Goal: Navigation & Orientation: Find specific page/section

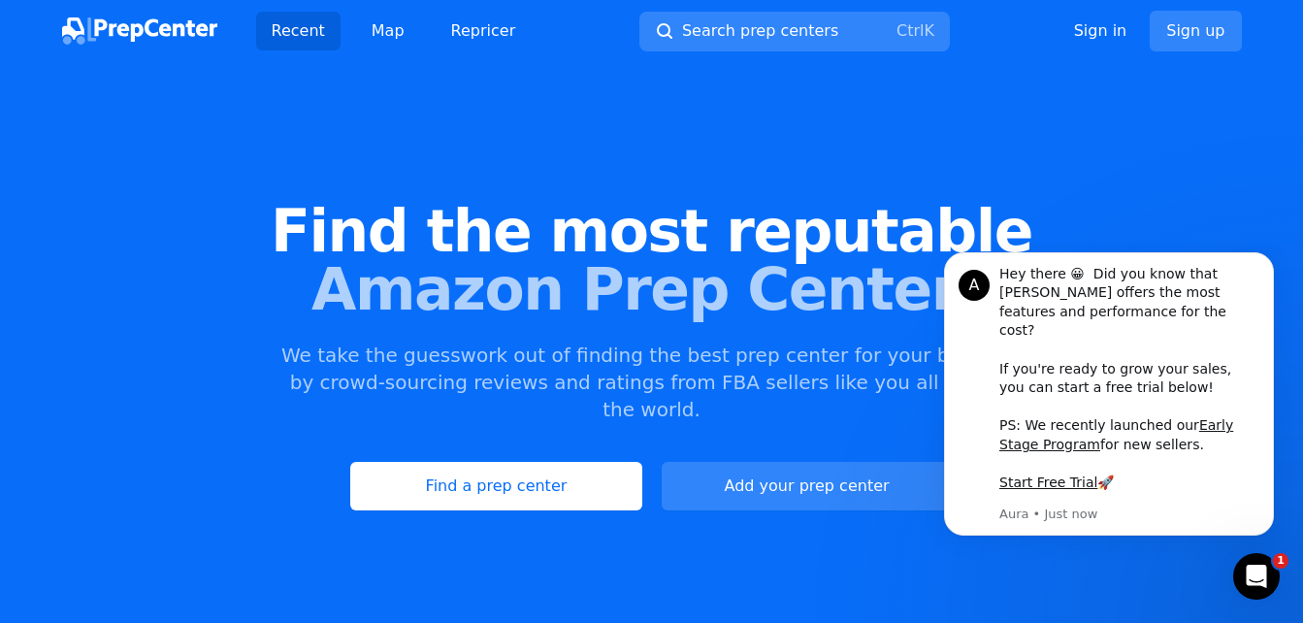
click at [1239, 577] on div "Open Intercom Messenger" at bounding box center [1257, 576] width 64 height 64
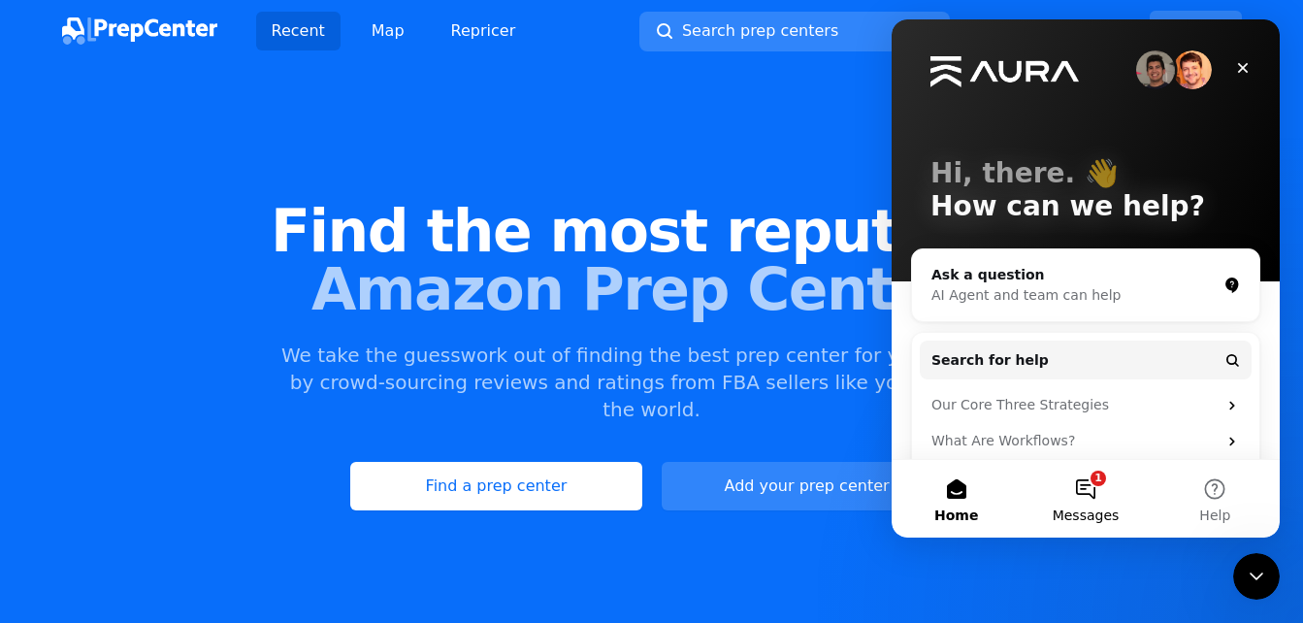
click at [1113, 484] on button "1 Messages" at bounding box center [1085, 499] width 129 height 78
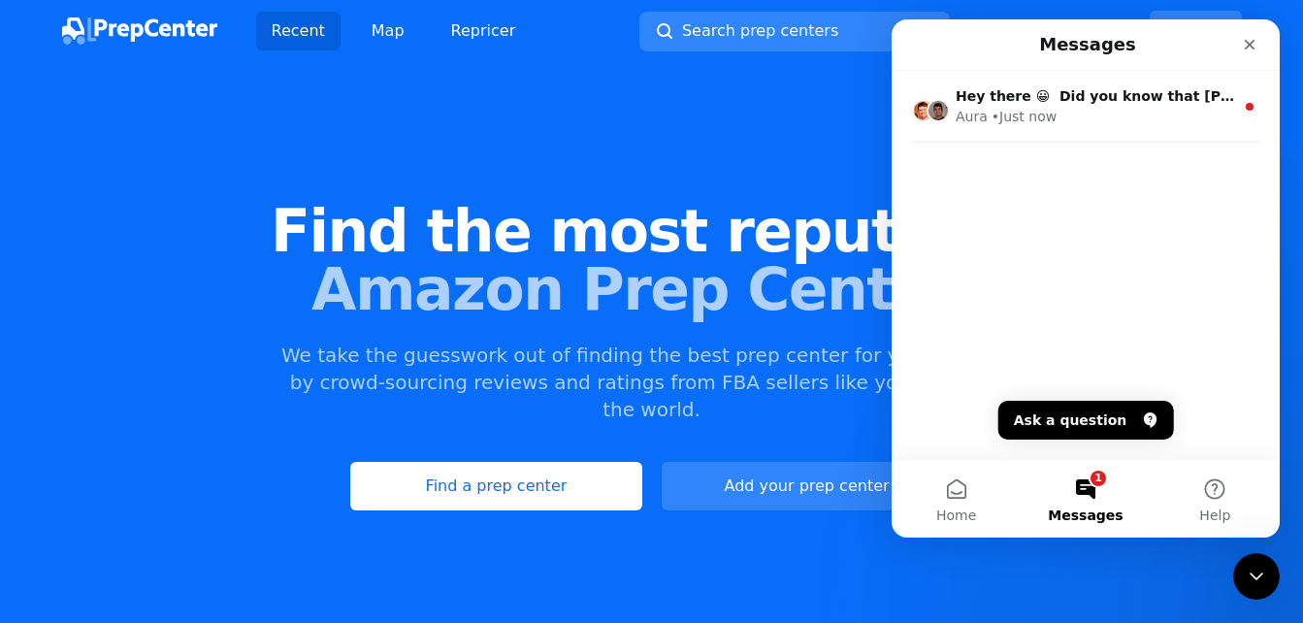
click at [757, 502] on div "Find the most reputable Amazon Prep Centers We take the guesswork out of findin…" at bounding box center [651, 356] width 1303 height 526
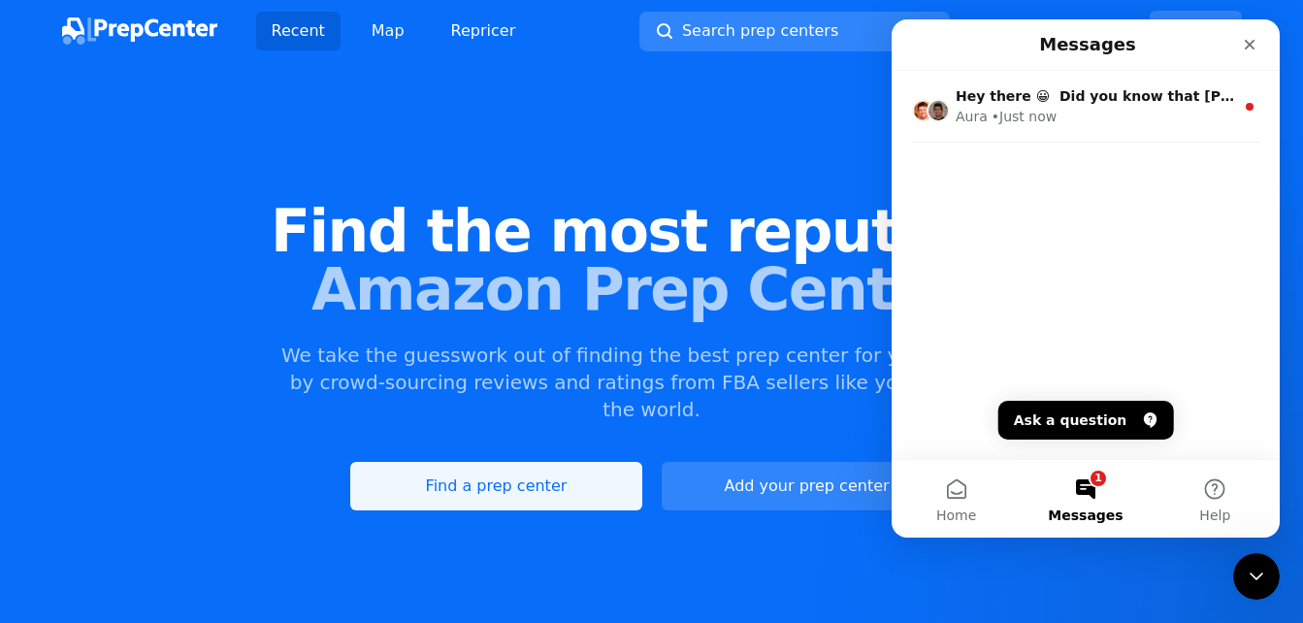
click at [561, 462] on link "Find a prep center" at bounding box center [495, 486] width 291 height 49
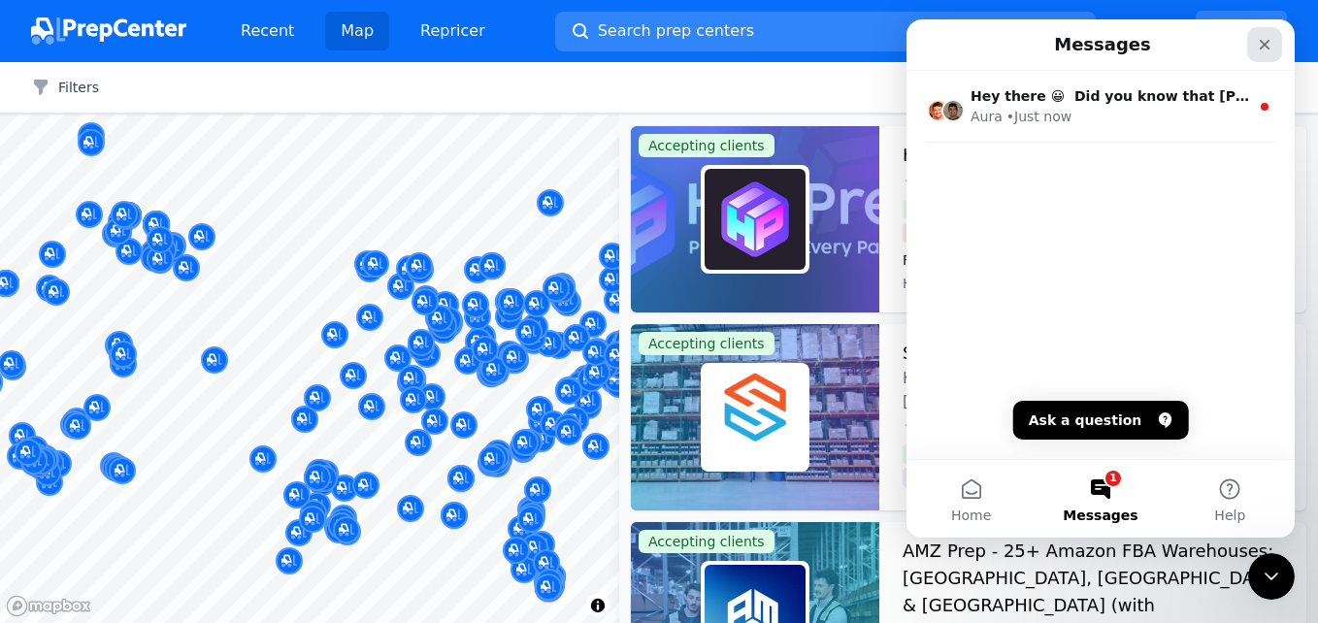
click at [1261, 46] on icon "Close" at bounding box center [1265, 45] width 16 height 16
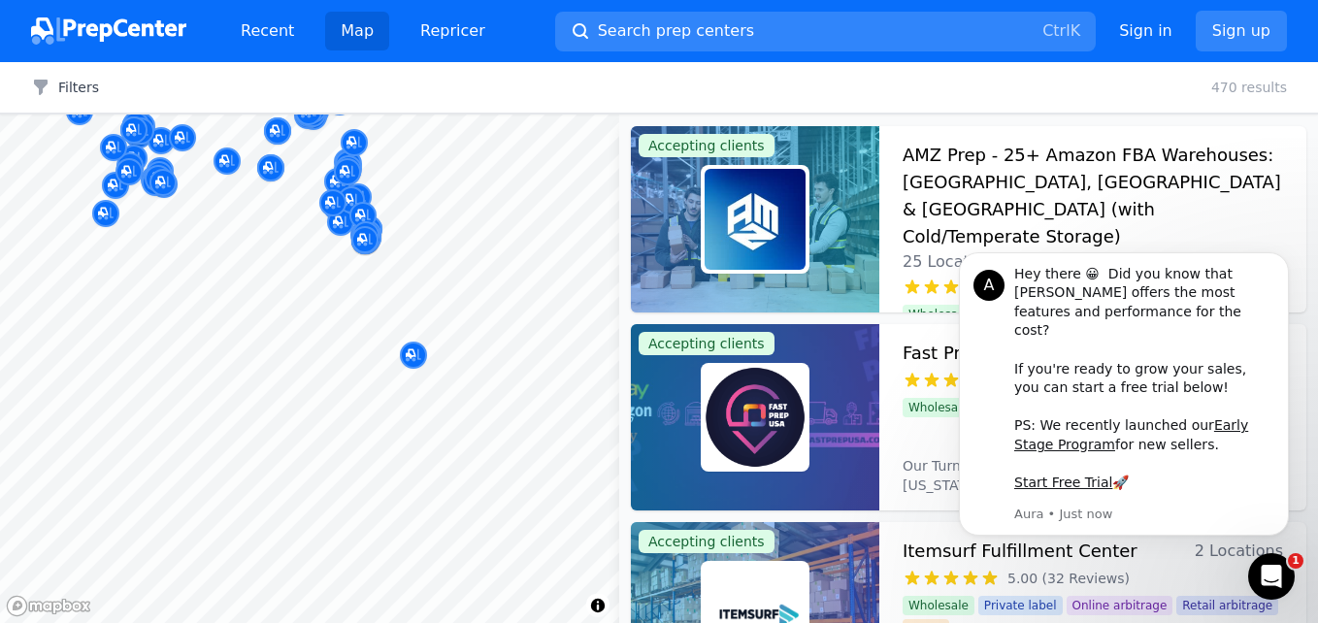
click at [132, 280] on body "Recent Map Repricer Search prep centers Ctrl K Open main menu Sign in Sign up F…" at bounding box center [659, 311] width 1318 height 623
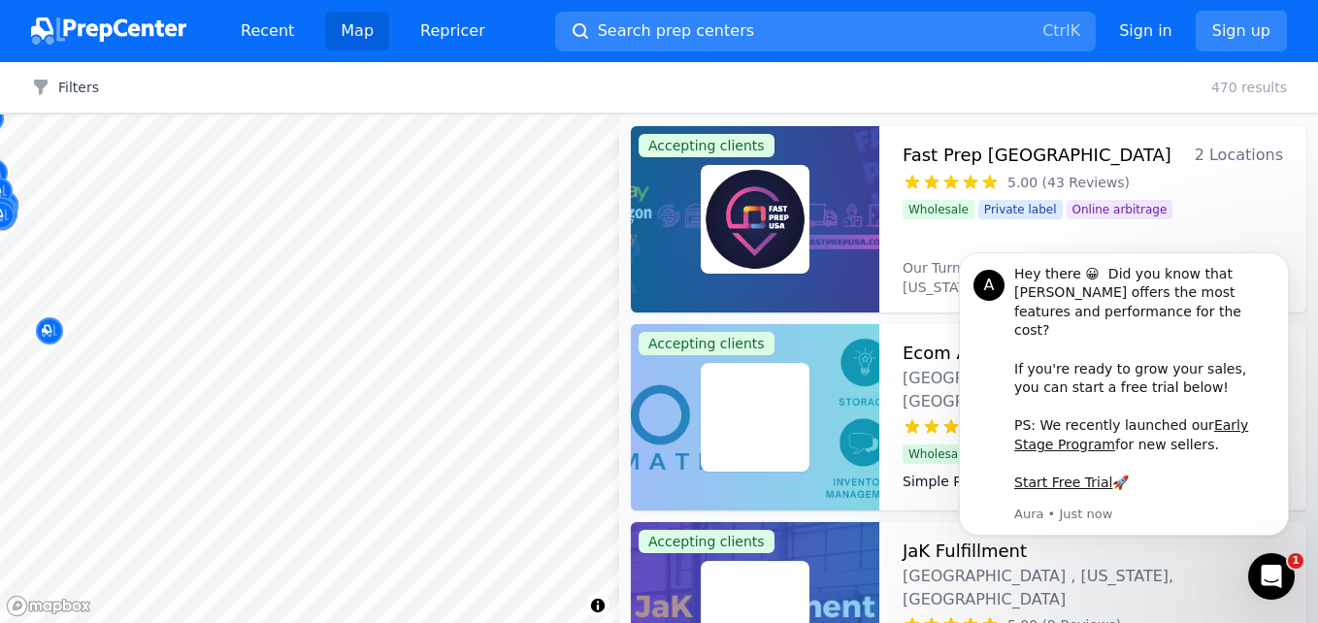
click at [346, 356] on body "Recent Map Repricer Search prep centers Ctrl K Open main menu Sign in Sign up F…" at bounding box center [659, 311] width 1318 height 623
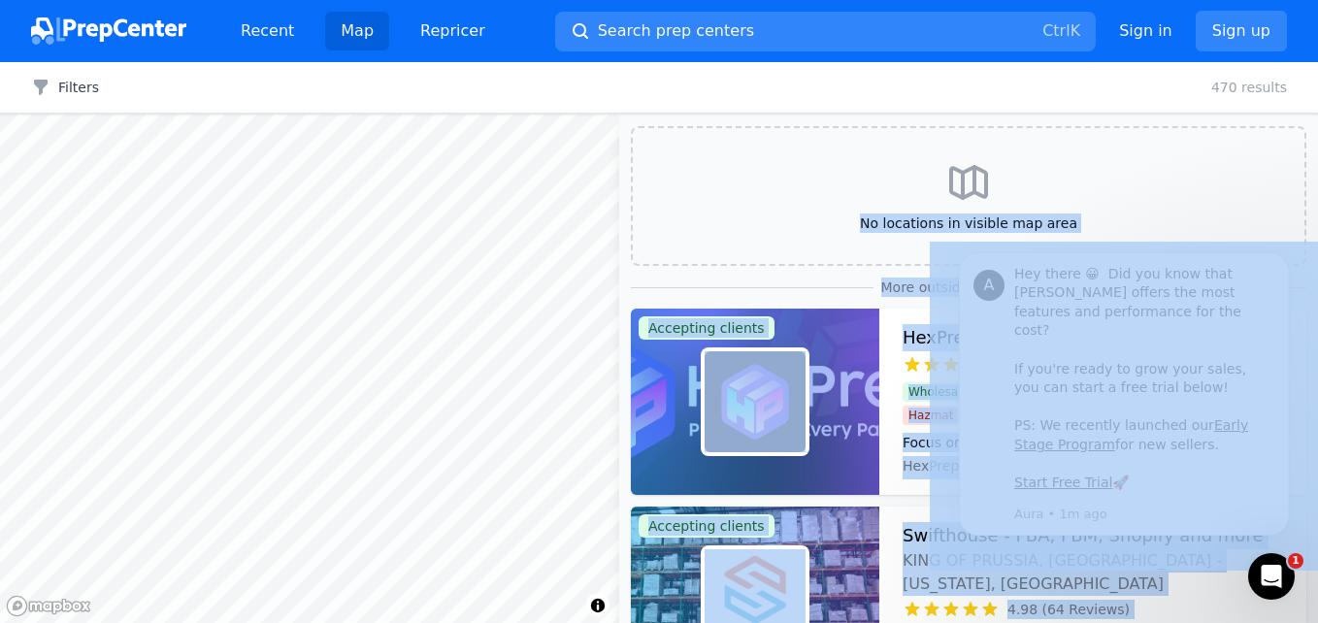
click at [202, 238] on body "Recent Map Repricer Search prep centers Ctrl K Open main menu Sign in Sign up F…" at bounding box center [659, 311] width 1318 height 623
click at [393, 320] on div at bounding box center [576, 317] width 373 height 16
click at [407, 421] on body "Recent Map Repricer Search prep centers Ctrl K Open main menu Sign in Sign up F…" at bounding box center [659, 311] width 1318 height 623
drag, startPoint x: 393, startPoint y: 320, endPoint x: 503, endPoint y: 673, distance: 369.0
click at [503, 622] on html "Recent Map Repricer Search prep centers Ctrl K Open main menu Sign in Sign up F…" at bounding box center [659, 311] width 1318 height 623
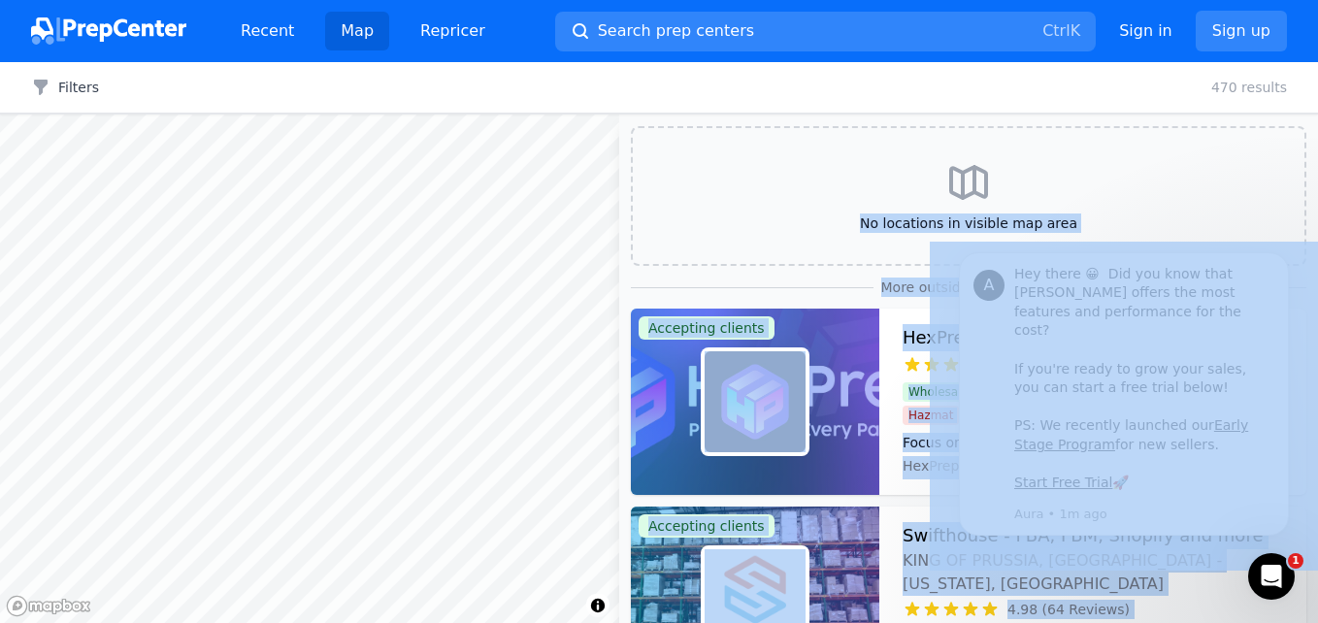
click at [427, 177] on div at bounding box center [550, 182] width 373 height 16
click at [553, 242] on body "Recent Map Repricer Search prep centers Ctrl K Open main menu Sign in Sign up F…" at bounding box center [659, 311] width 1318 height 623
drag, startPoint x: 427, startPoint y: 177, endPoint x: 449, endPoint y: 349, distance: 174.2
click at [449, 349] on body "Recent Map Repricer Search prep centers Ctrl K Open main menu Sign in Sign up F…" at bounding box center [659, 311] width 1318 height 623
click at [457, 322] on body "Recent Map Repricer Search prep centers Ctrl K Open main menu Sign in Sign up F…" at bounding box center [659, 311] width 1318 height 623
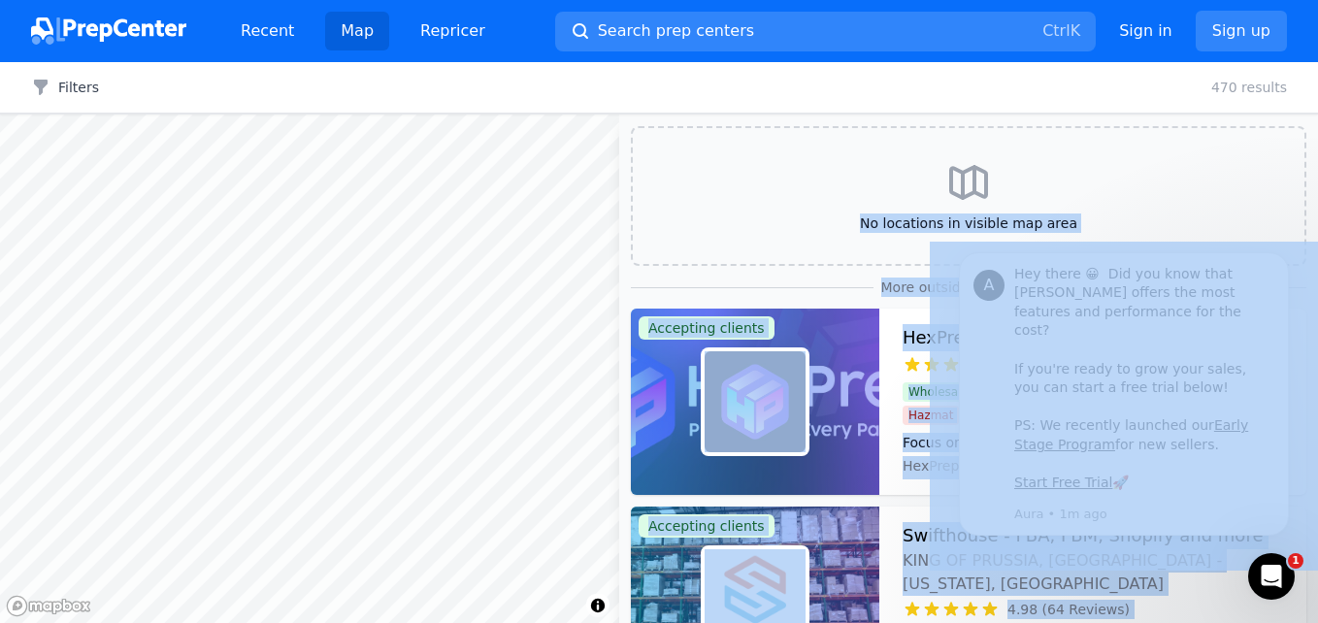
click at [336, 404] on body "Recent Map Repricer Search prep centers Ctrl K Open main menu Sign in Sign up F…" at bounding box center [659, 311] width 1318 height 623
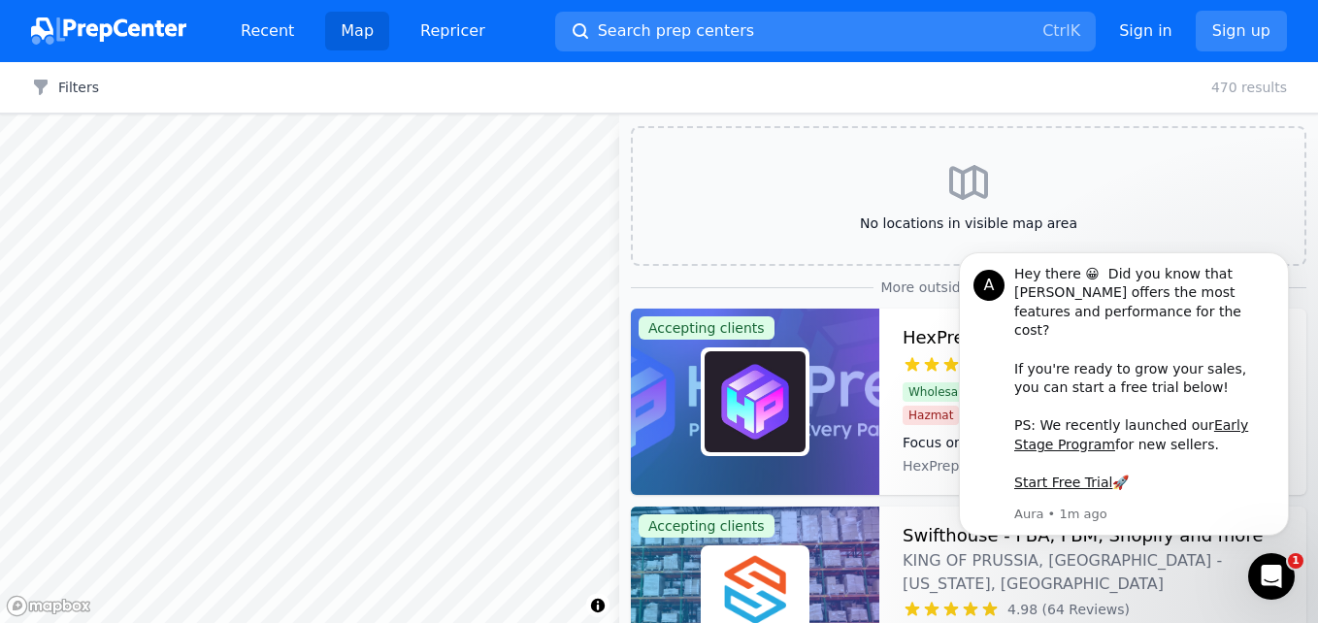
click at [452, 483] on body "Recent Map Repricer Search prep centers Ctrl K Open main menu Sign in Sign up F…" at bounding box center [659, 311] width 1318 height 623
drag, startPoint x: 275, startPoint y: 289, endPoint x: 252, endPoint y: 284, distance: 22.8
click at [252, 284] on div at bounding box center [425, 281] width 373 height 16
click at [357, 501] on body "Recent Map Repricer Search prep centers Ctrl K Open main menu Sign in Sign up F…" at bounding box center [659, 311] width 1318 height 623
